Goal: Go to known website: Go to known website

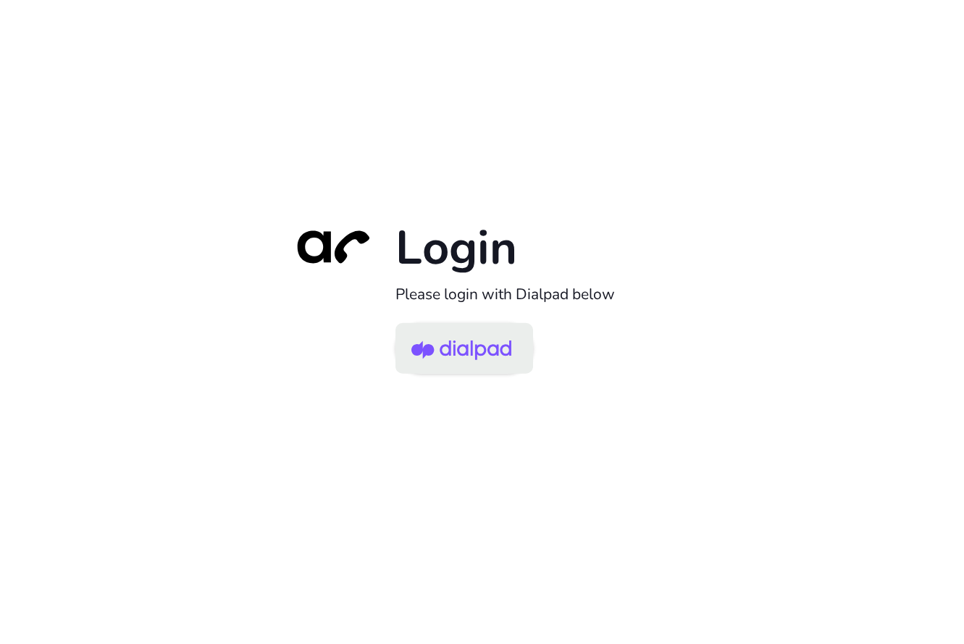
click at [421, 344] on img at bounding box center [461, 349] width 100 height 47
drag, startPoint x: 374, startPoint y: 471, endPoint x: 398, endPoint y: 434, distance: 44.6
click at [374, 471] on div "Login Please login with Dialpad below" at bounding box center [482, 322] width 964 height 644
click at [450, 366] on img at bounding box center [461, 349] width 100 height 47
